Goal: Obtain resource: Download file/media

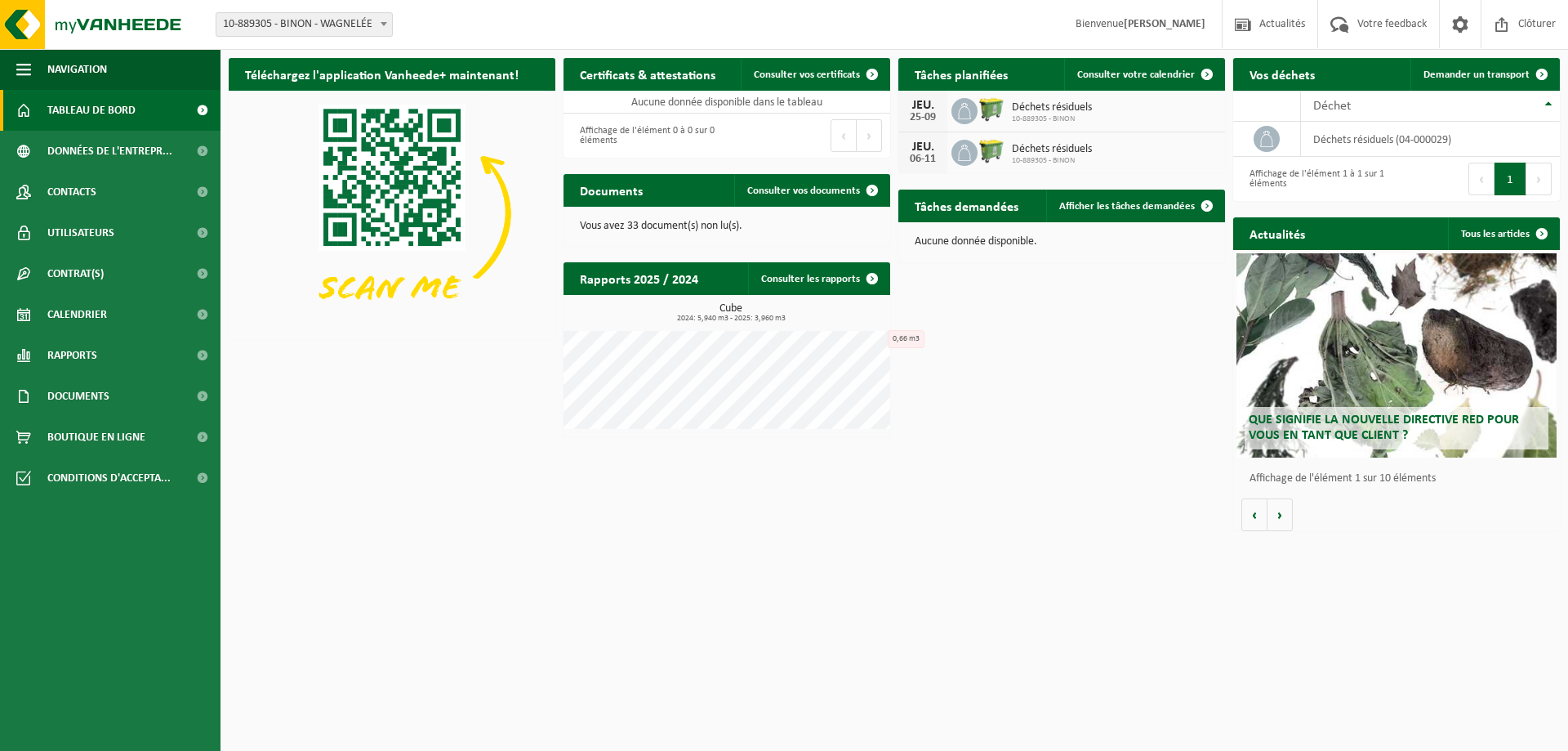
click at [1379, 431] on span "Que signifie la nouvelle directive RED pour vous en tant que client ?" at bounding box center [1384, 428] width 270 height 29
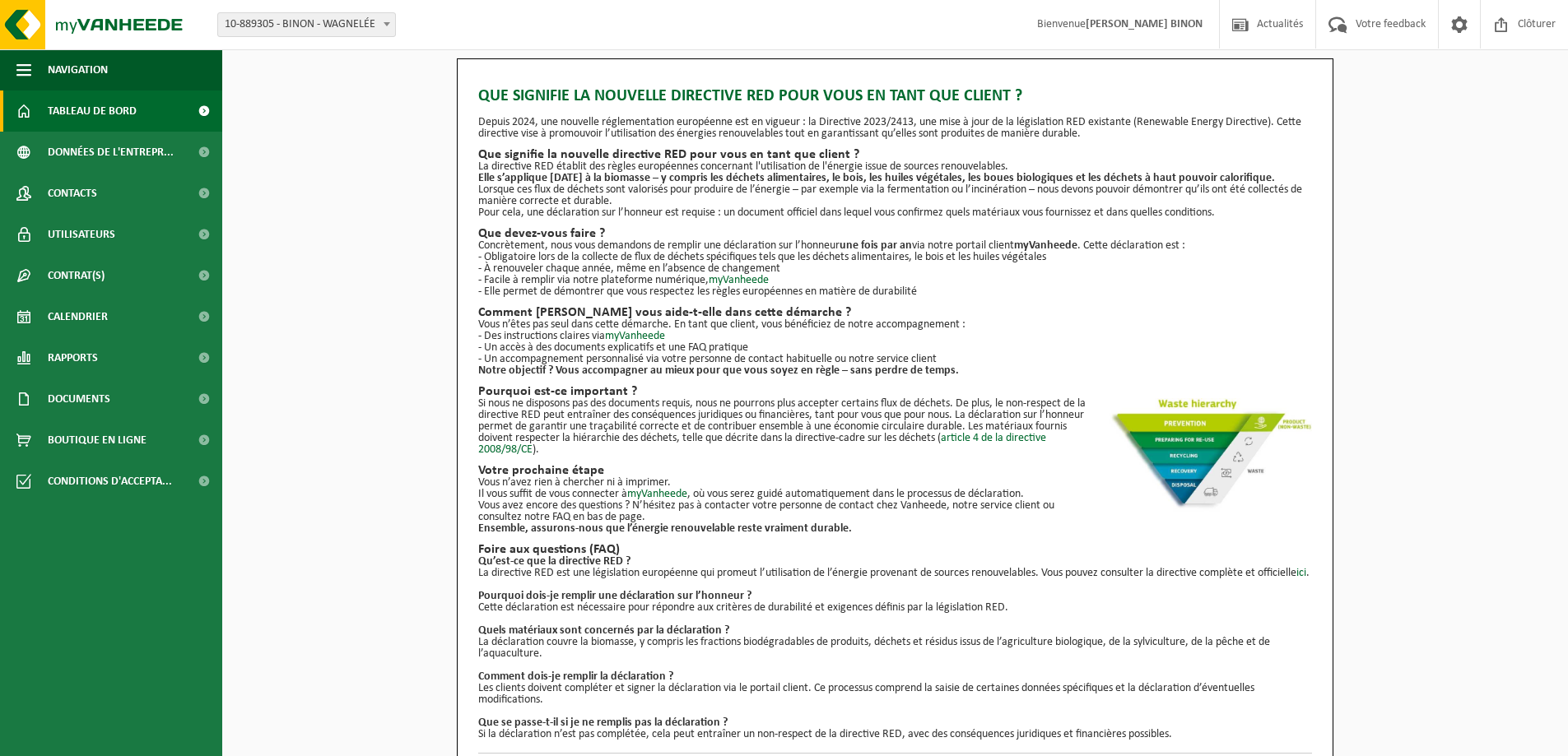
click at [132, 108] on span "Tableau de bord" at bounding box center [92, 111] width 89 height 41
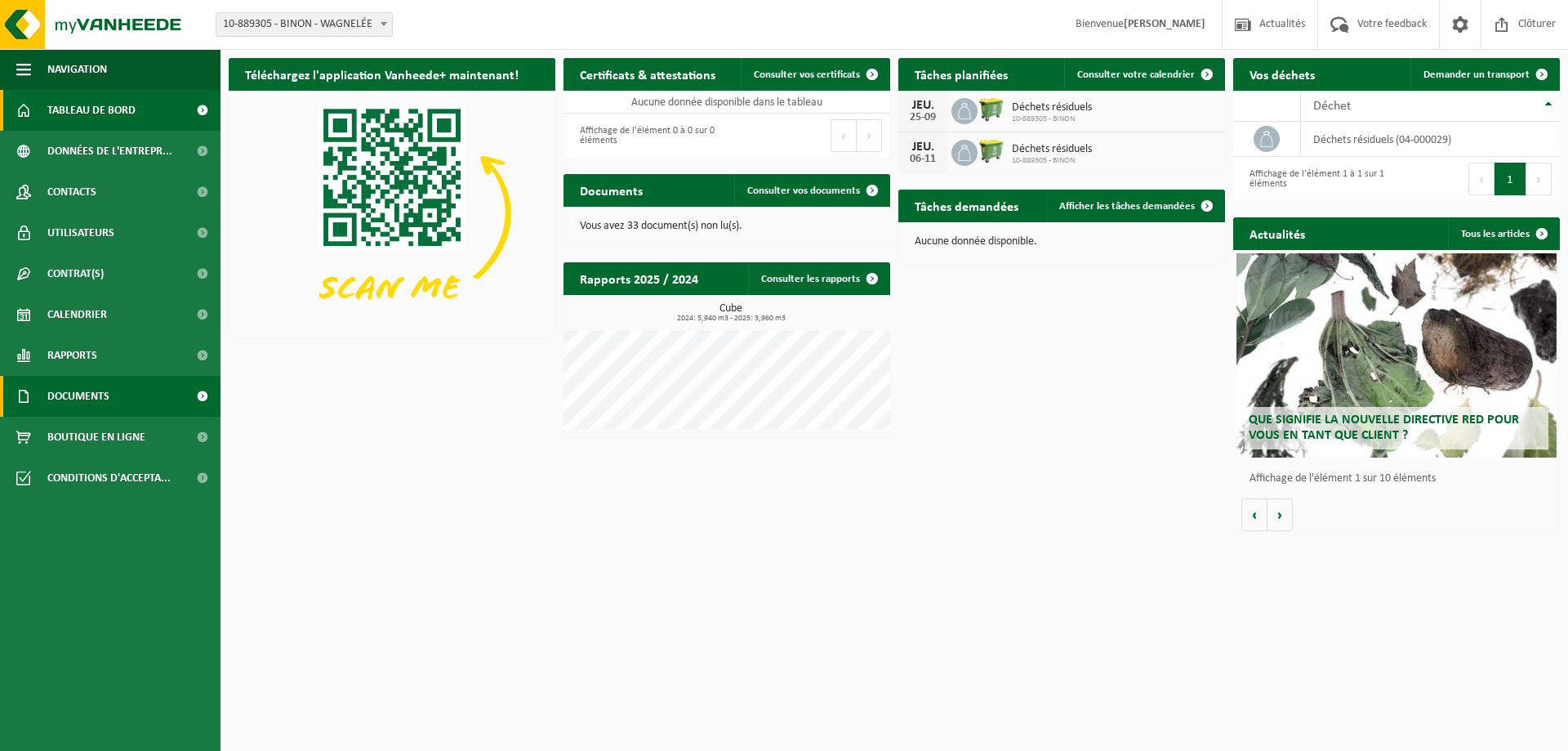
click at [91, 395] on span "Documents" at bounding box center [78, 396] width 62 height 41
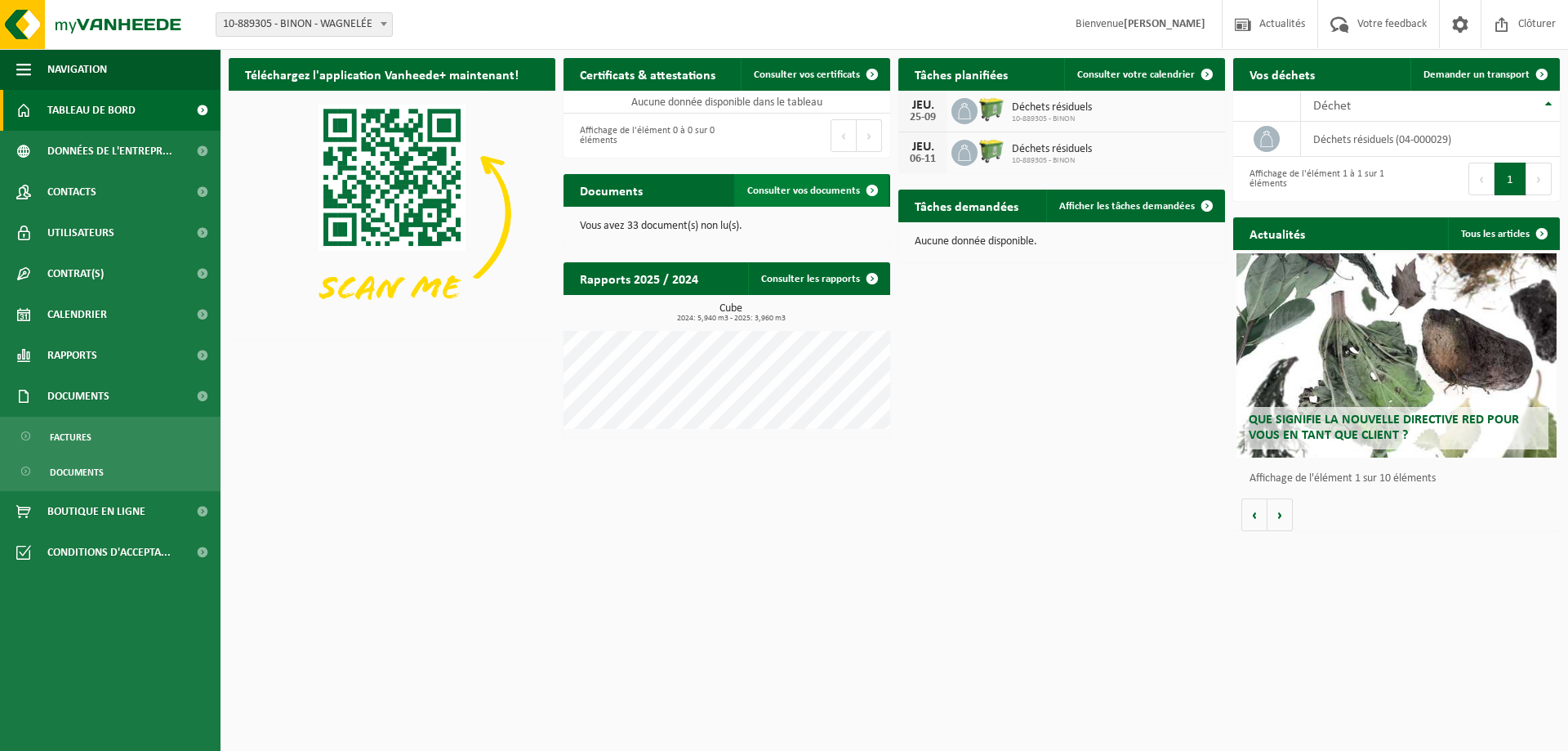
click at [827, 193] on span "Consulter vos documents" at bounding box center [804, 191] width 113 height 11
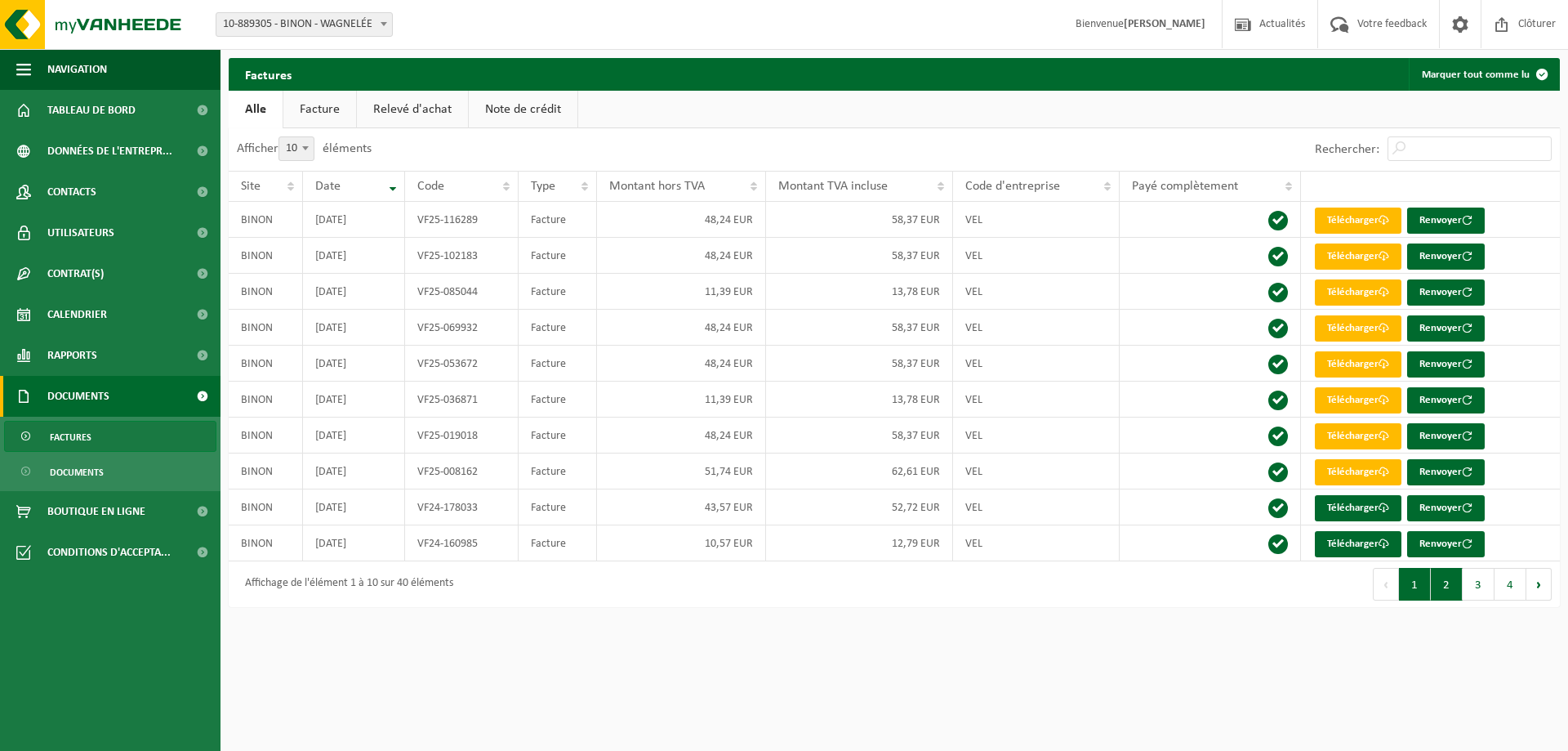
click at [1454, 591] on button "2" at bounding box center [1446, 584] width 32 height 33
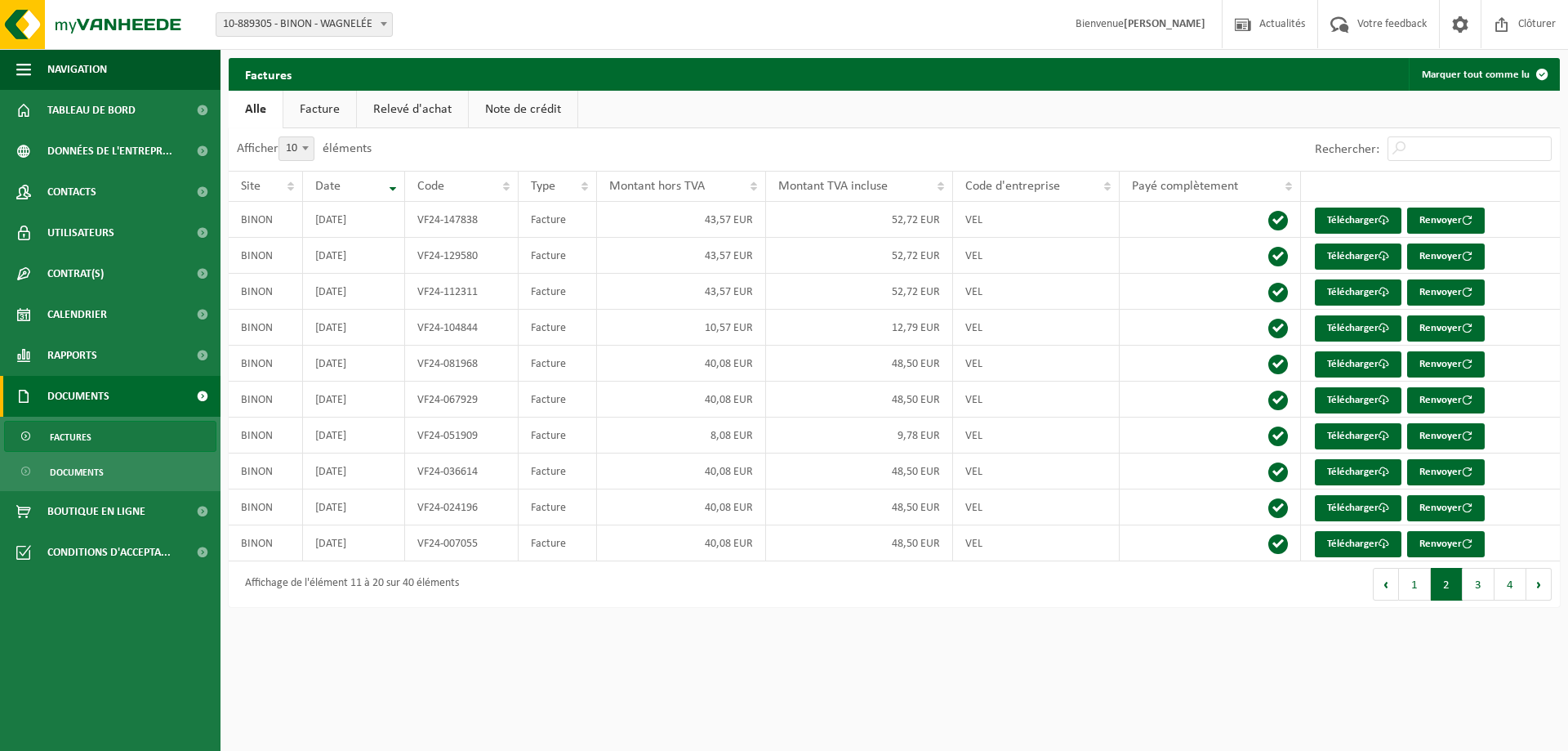
click at [1478, 587] on button "3" at bounding box center [1478, 584] width 32 height 33
click at [1425, 590] on button "1" at bounding box center [1415, 584] width 32 height 33
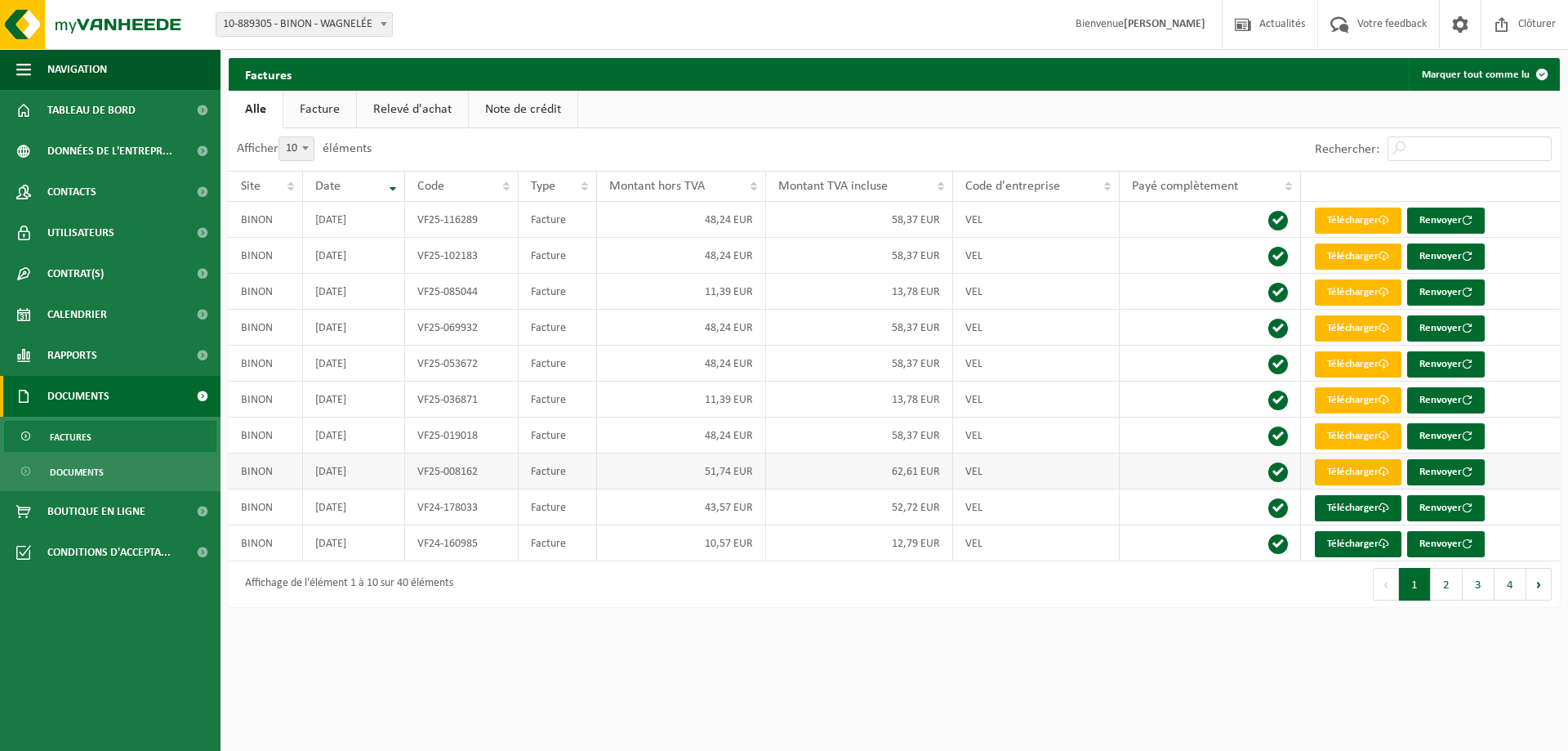
click at [1326, 472] on link "Télécharger" at bounding box center [1358, 471] width 86 height 26
click at [1352, 478] on link "Télécharger" at bounding box center [1358, 471] width 86 height 26
click at [80, 480] on span "Documents" at bounding box center [77, 472] width 54 height 31
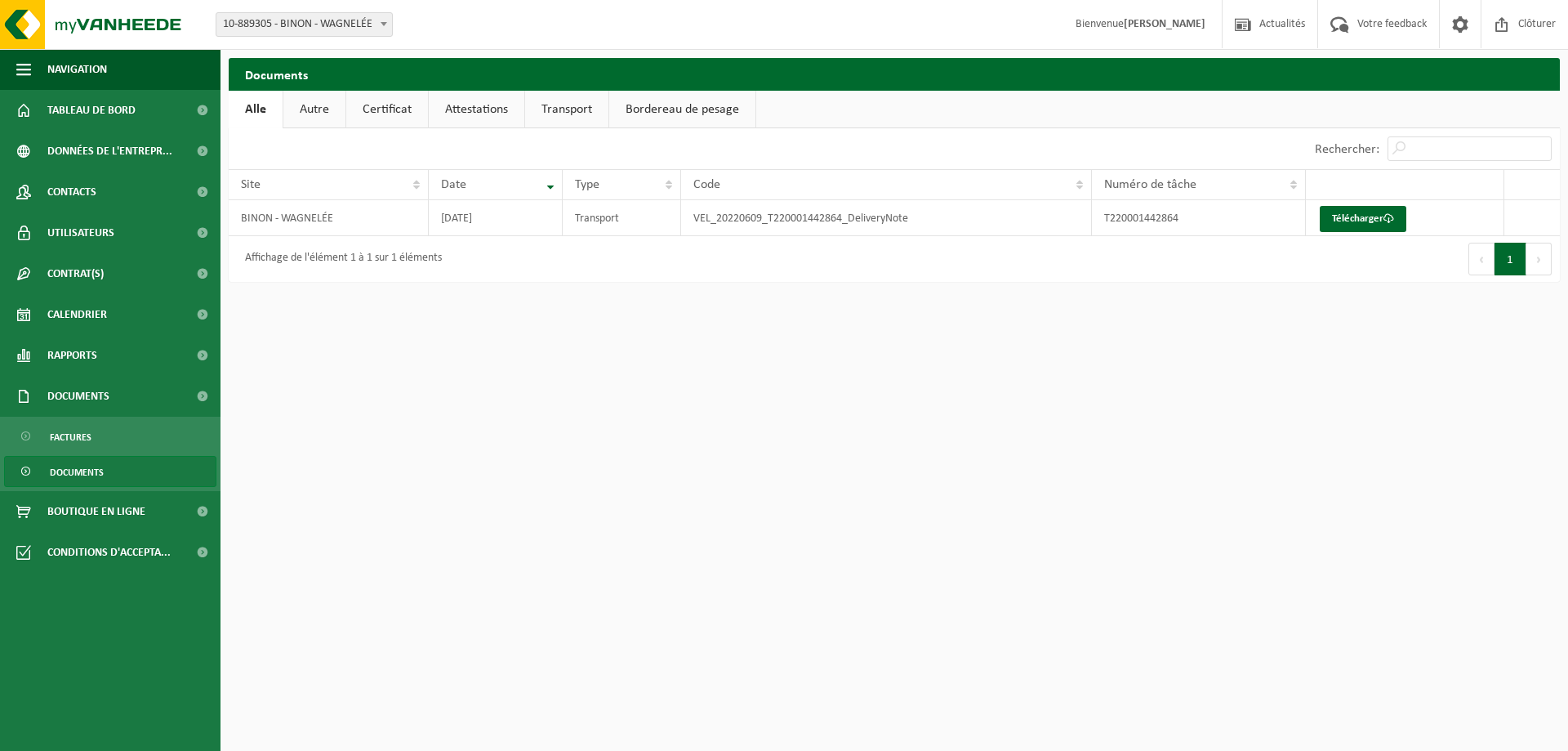
click at [379, 110] on link "Certificat" at bounding box center [387, 109] width 81 height 37
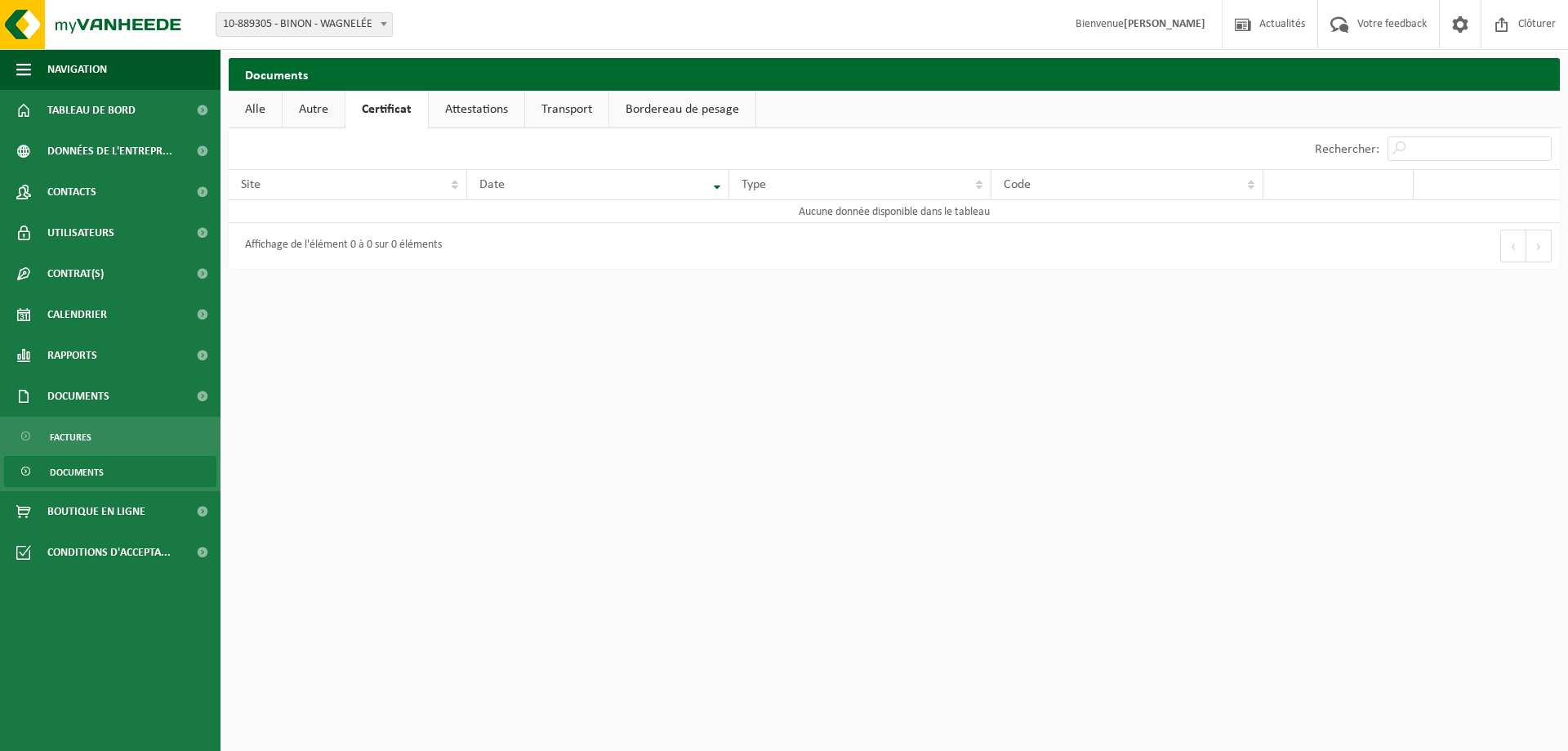
click at [315, 107] on link "Autre" at bounding box center [313, 109] width 62 height 37
click at [452, 110] on link "Attestations" at bounding box center [478, 109] width 96 height 37
click at [564, 110] on link "Transport" at bounding box center [570, 109] width 83 height 37
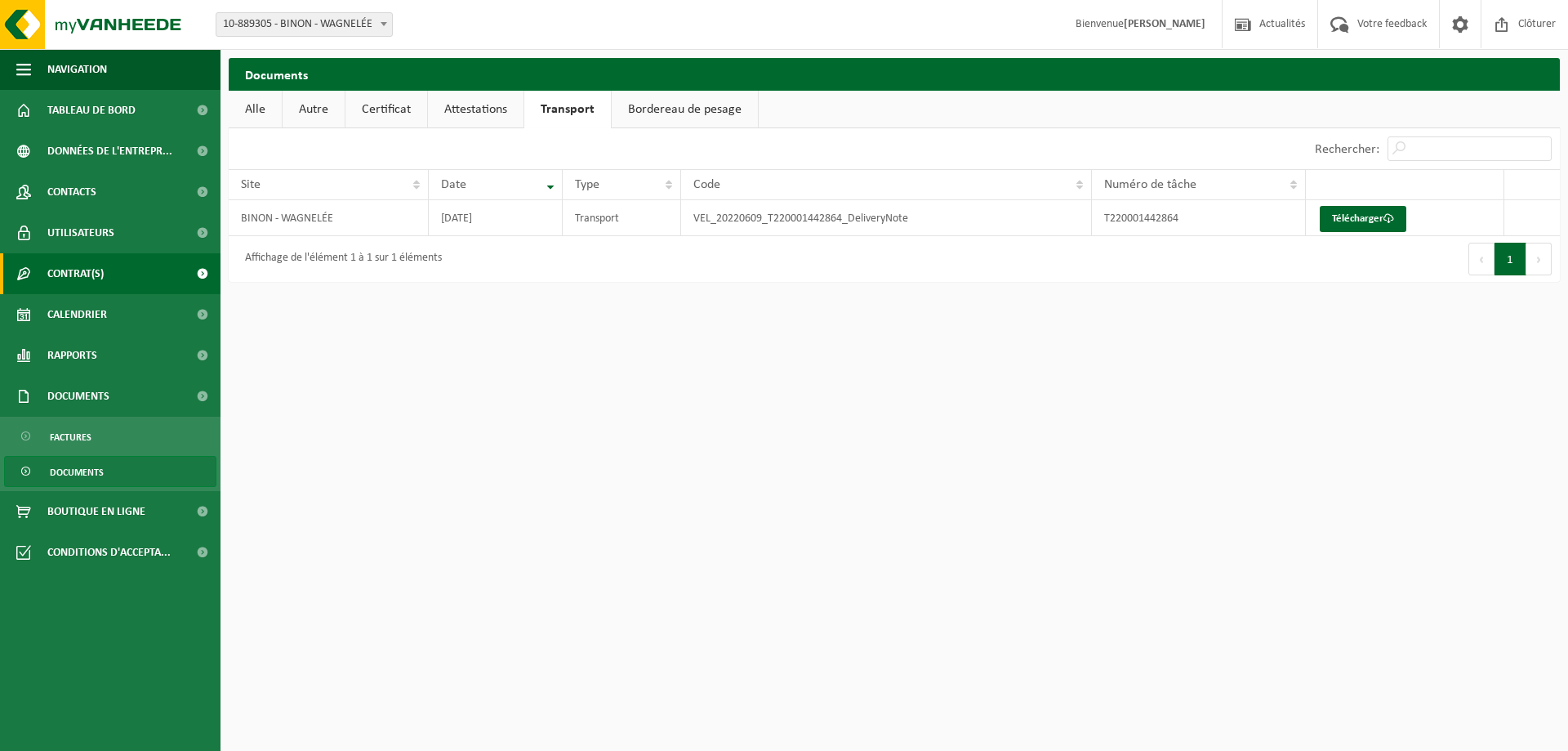
click at [78, 276] on span "Contrat(s)" at bounding box center [75, 273] width 57 height 41
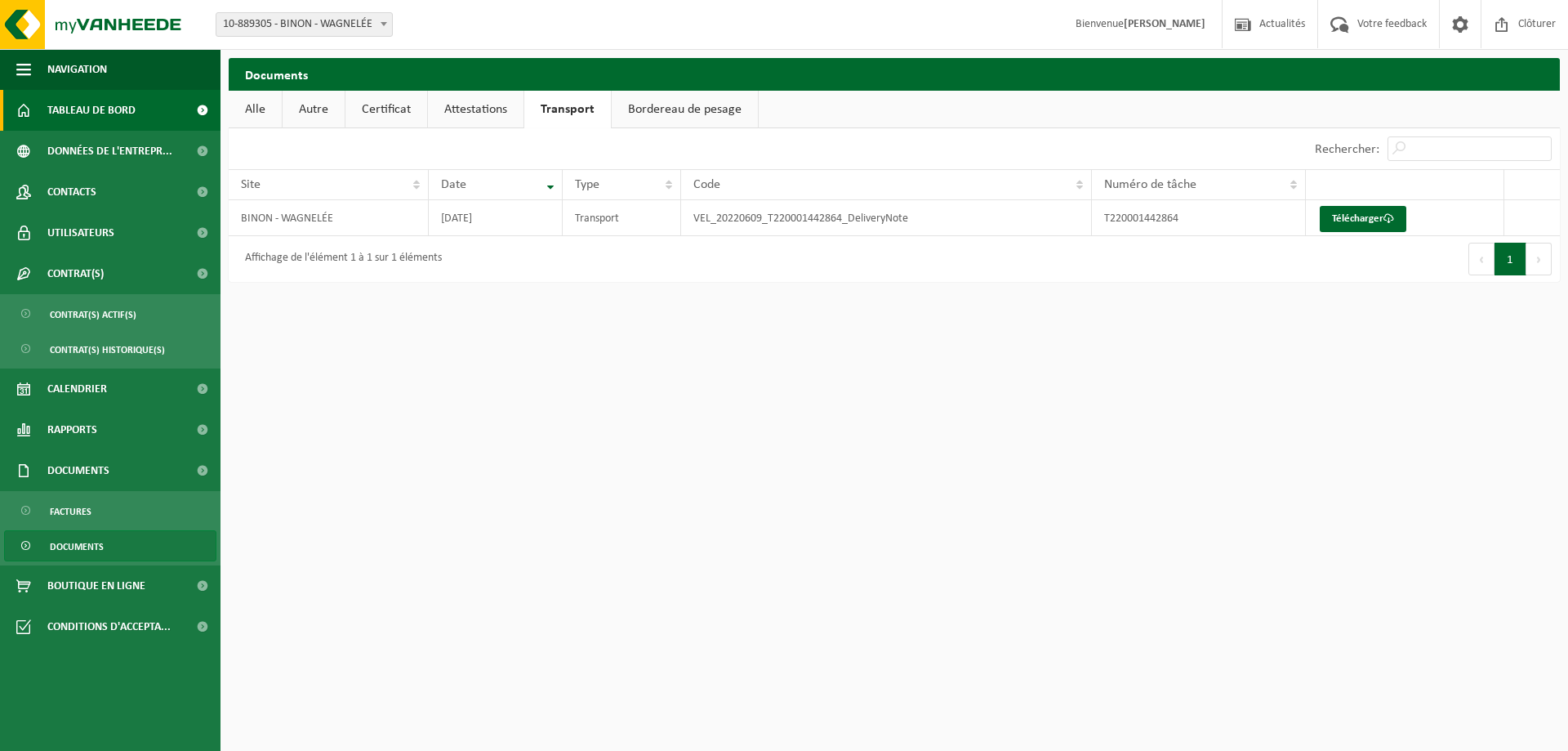
click at [86, 110] on span "Tableau de bord" at bounding box center [91, 110] width 88 height 41
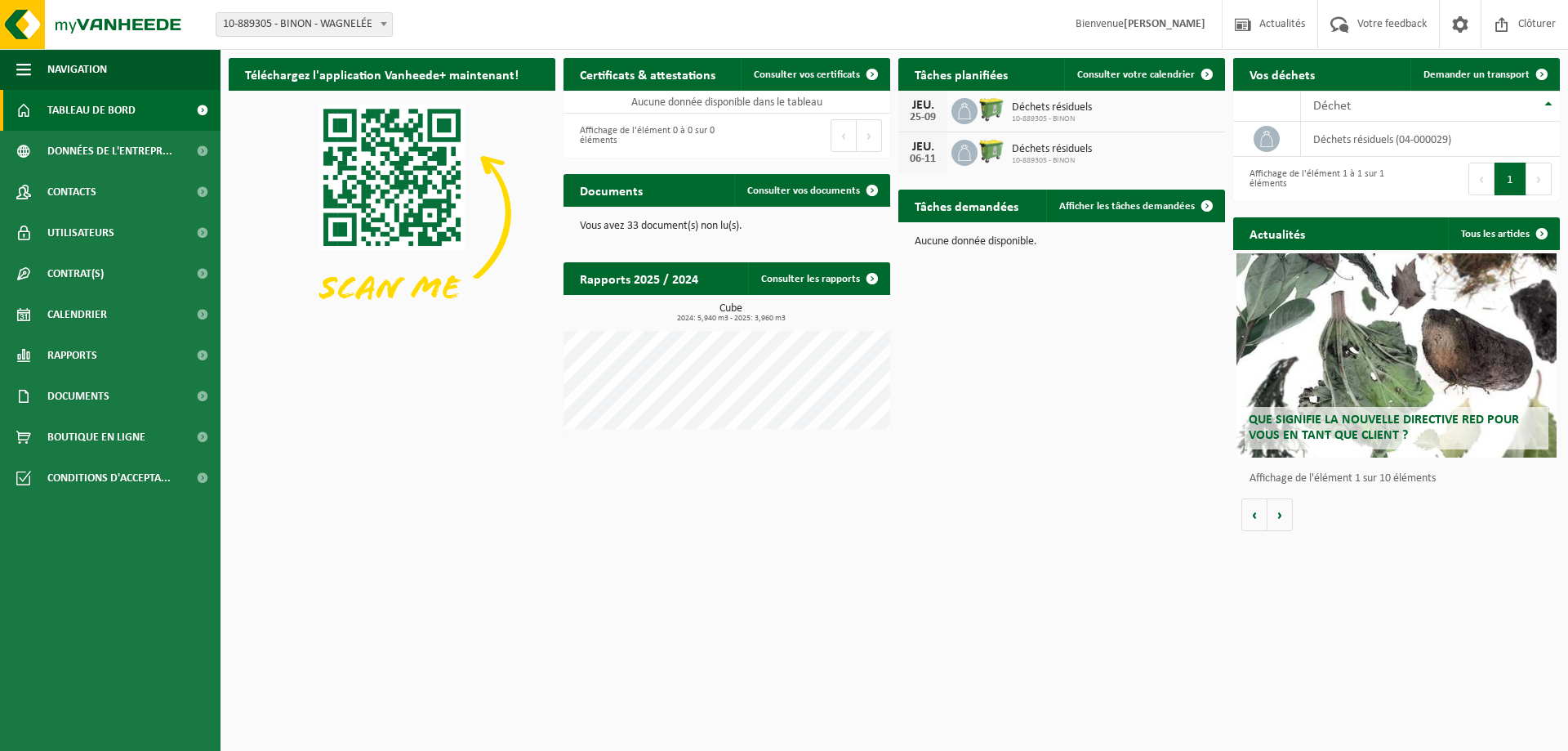
click at [1307, 424] on span "Que signifie la nouvelle directive RED pour vous en tant que client ?" at bounding box center [1384, 428] width 270 height 29
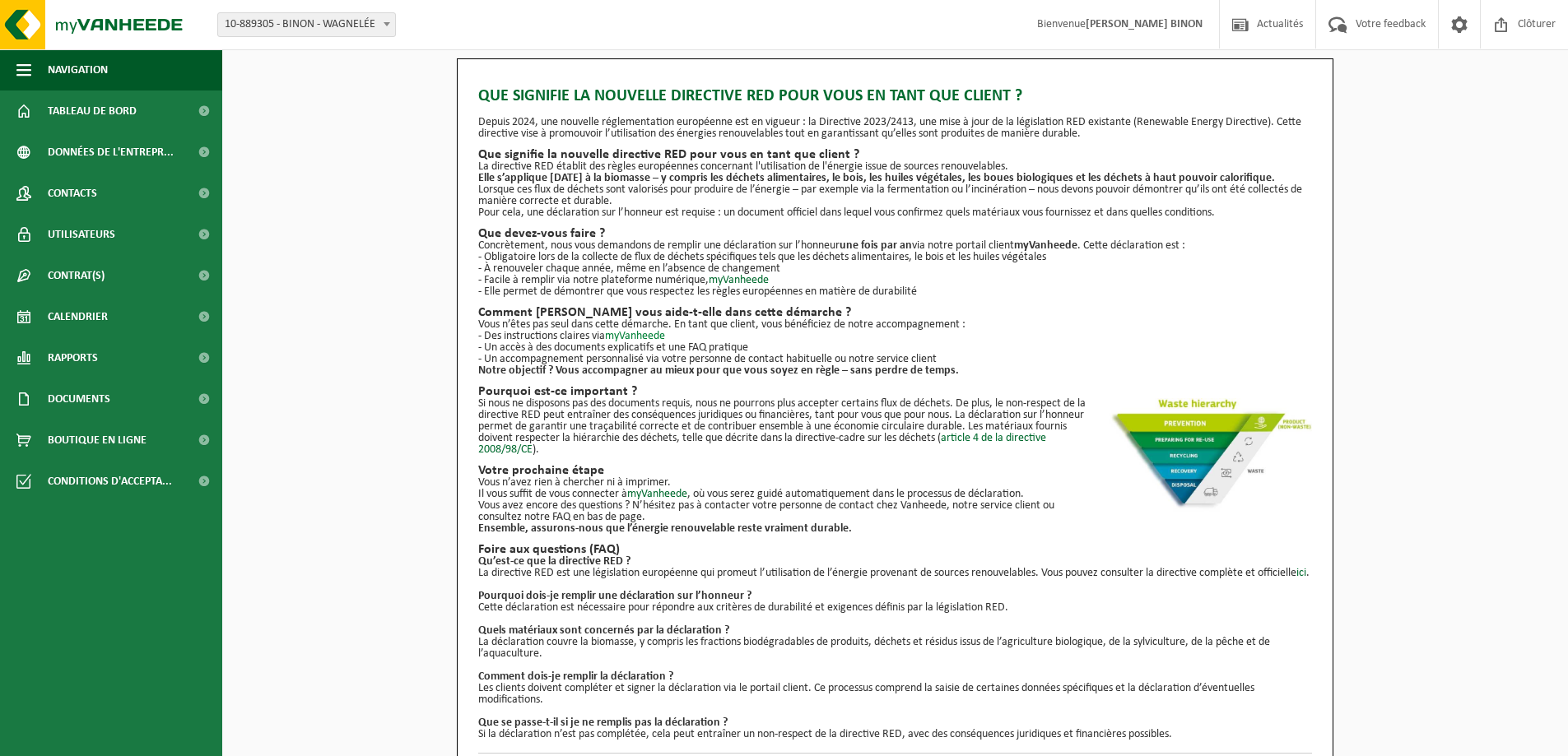
click at [652, 335] on link "myVanheede" at bounding box center [635, 336] width 60 height 13
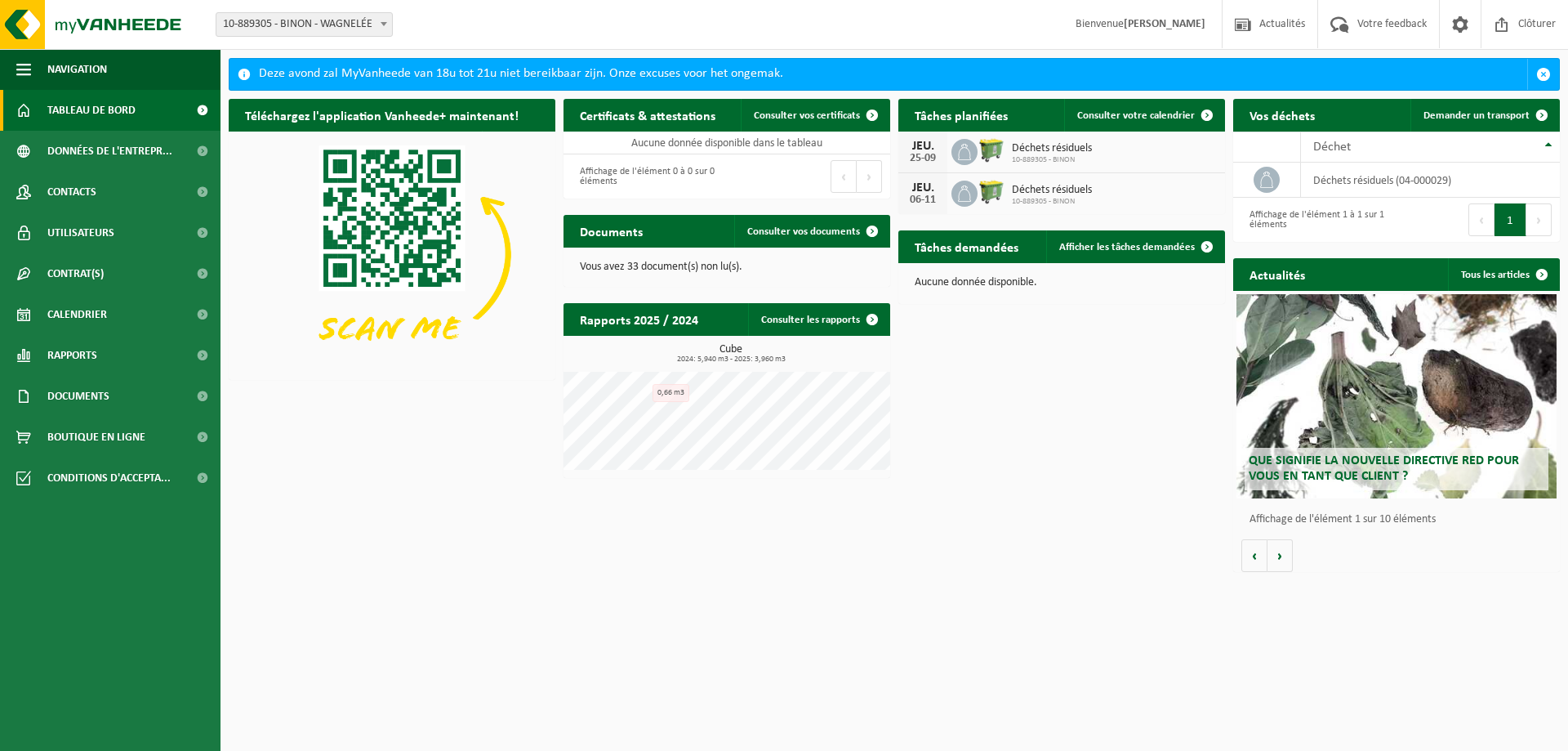
click at [1321, 474] on span "Que signifie la nouvelle directive RED pour vous en tant que client ?" at bounding box center [1384, 468] width 270 height 29
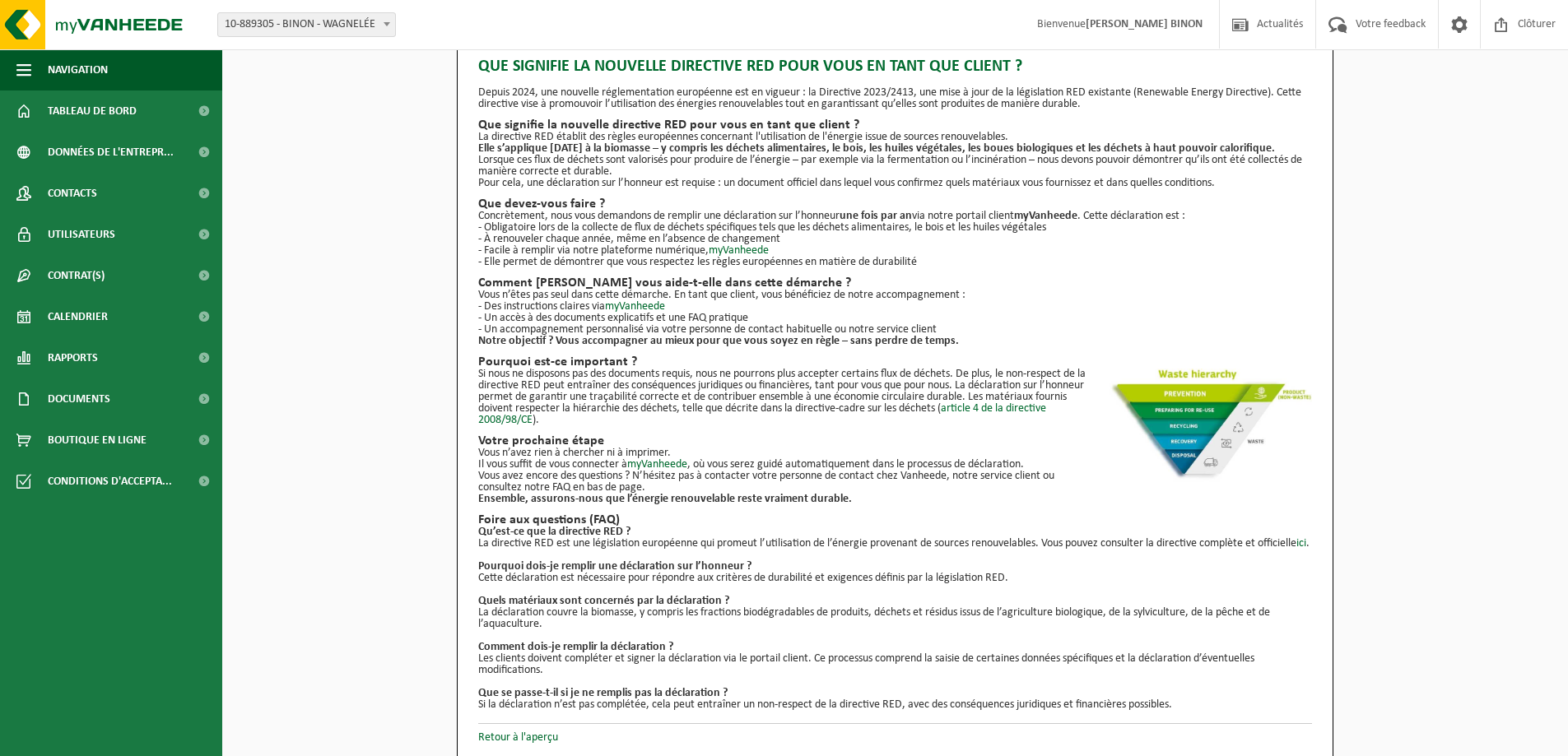
scroll to position [46, 0]
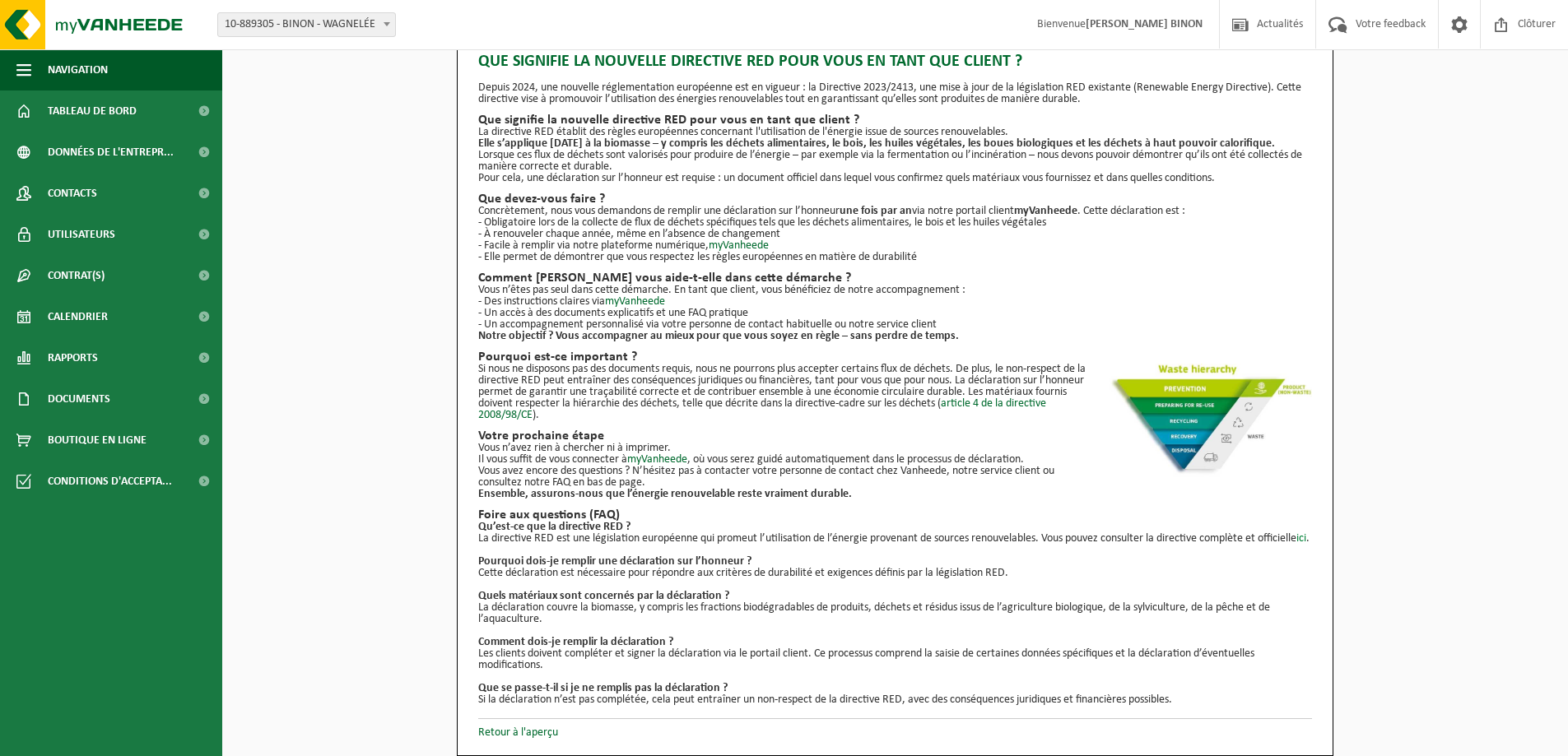
click at [1296, 541] on link "ici" at bounding box center [1301, 538] width 10 height 13
